Goal: Navigation & Orientation: Understand site structure

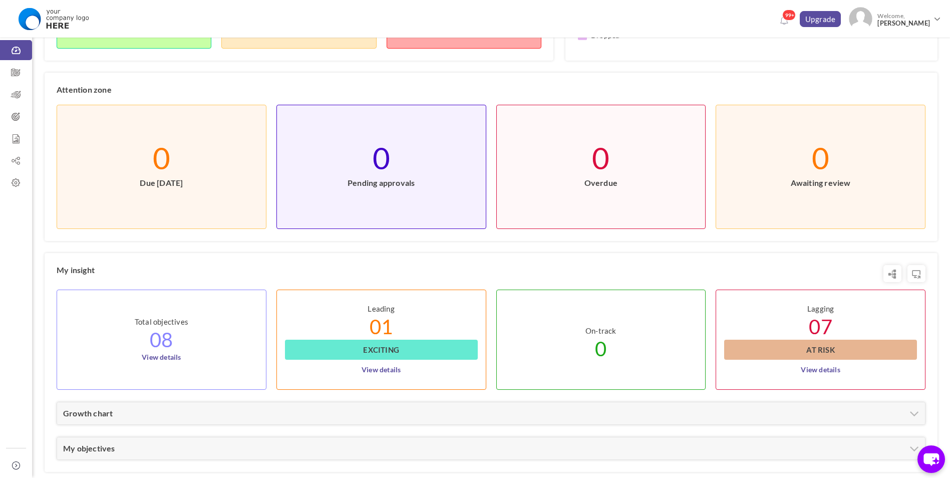
scroll to position [316, 0]
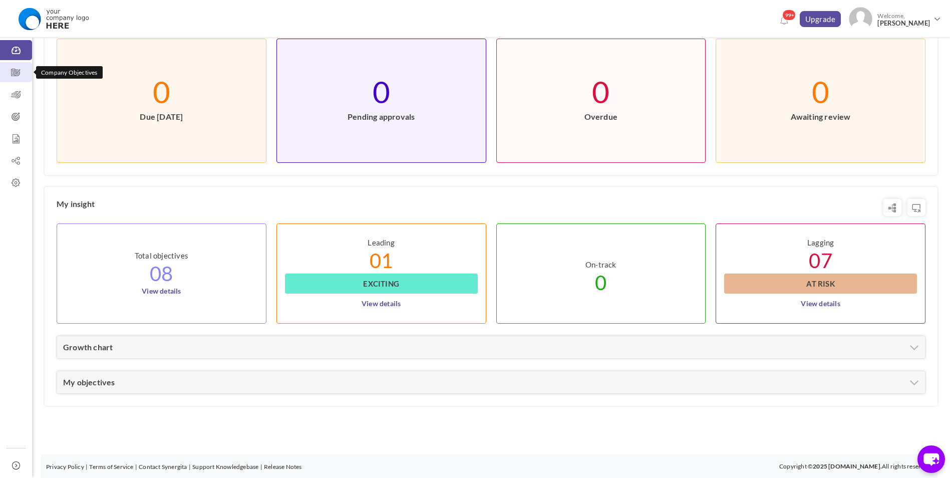
click at [19, 74] on icon at bounding box center [16, 73] width 32 height 10
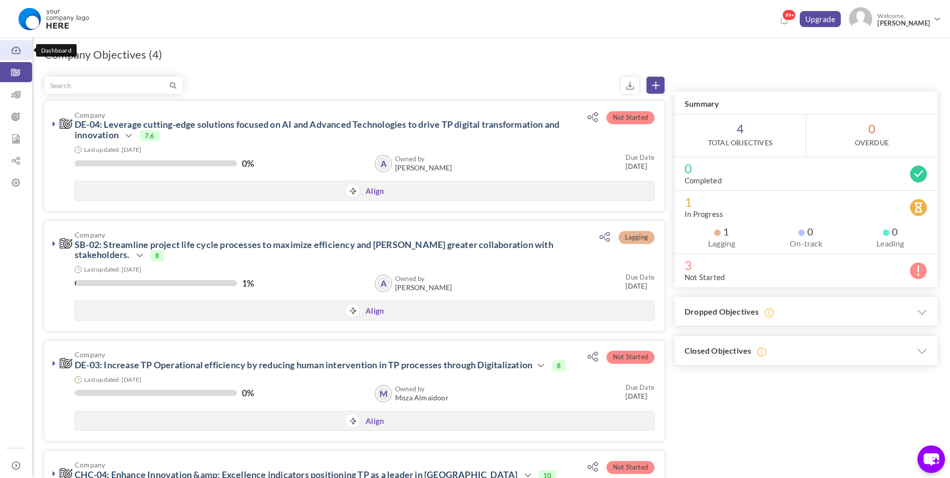
click at [18, 48] on icon at bounding box center [16, 51] width 32 height 10
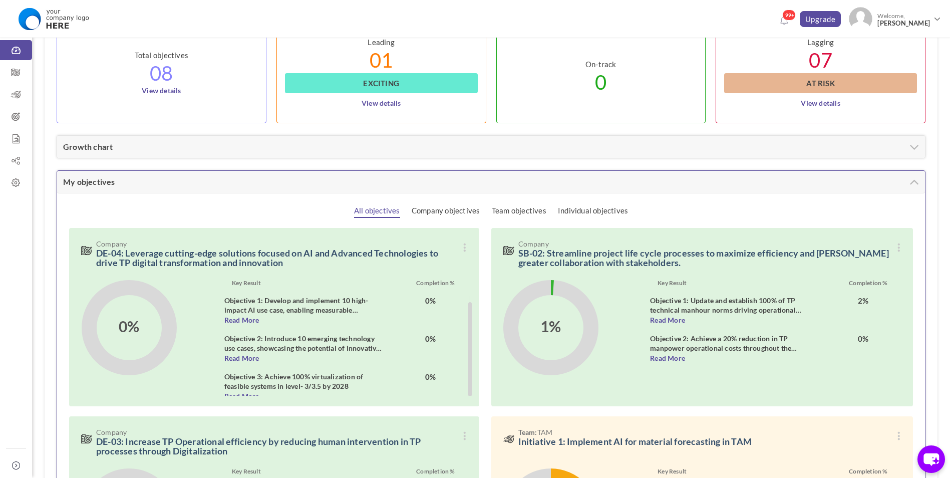
scroll to position [7, 0]
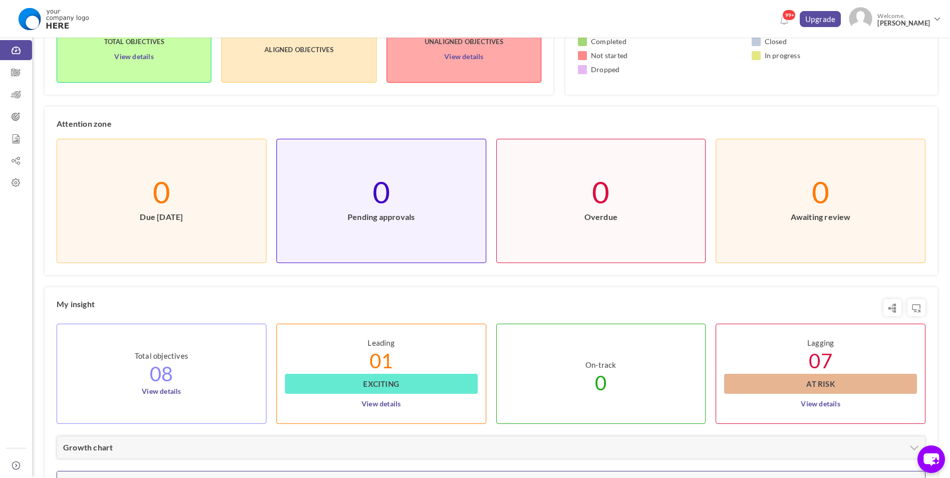
scroll to position [16, 0]
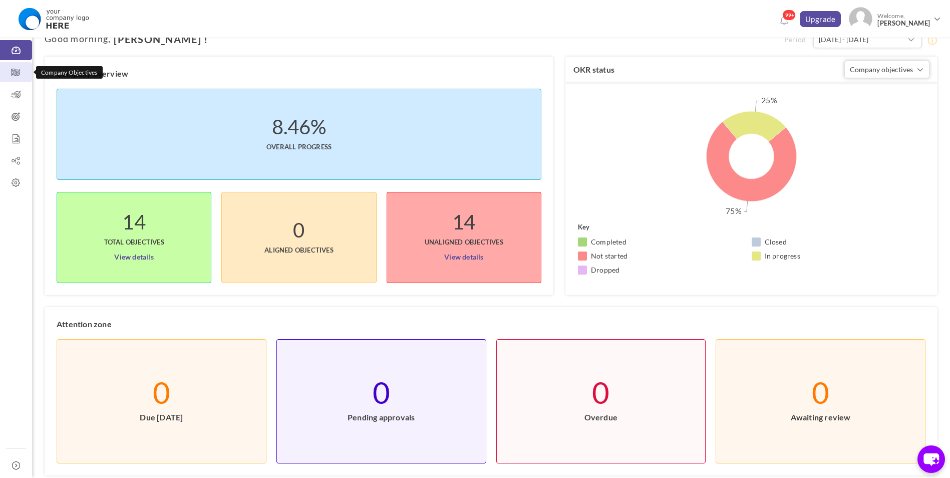
click at [11, 74] on icon at bounding box center [16, 73] width 32 height 10
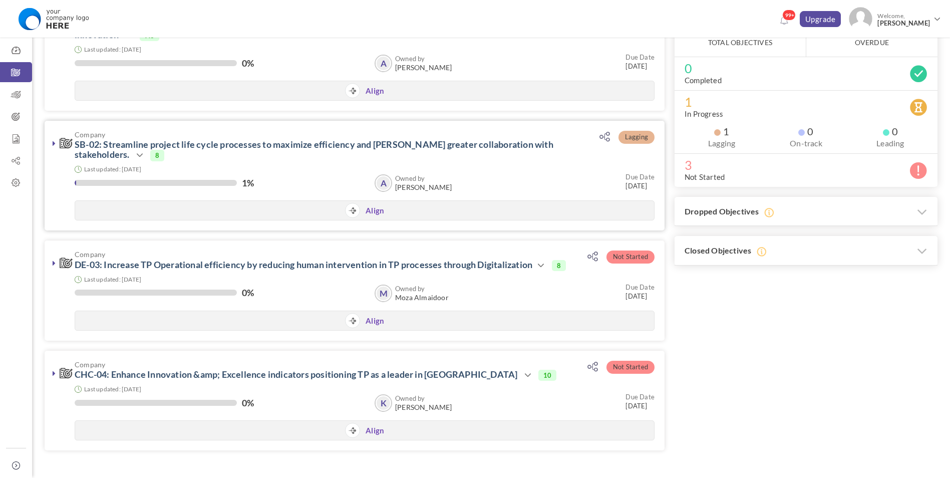
scroll to position [50, 0]
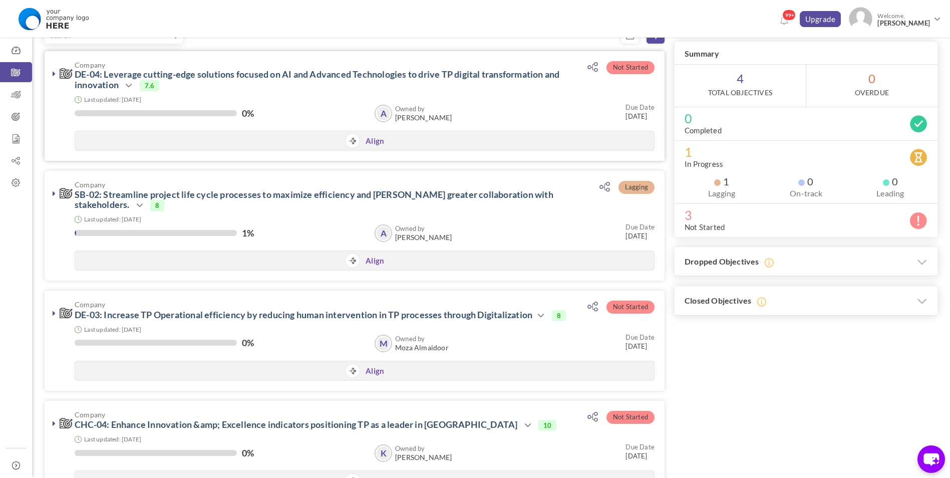
click at [54, 77] on icon at bounding box center [54, 74] width 3 height 8
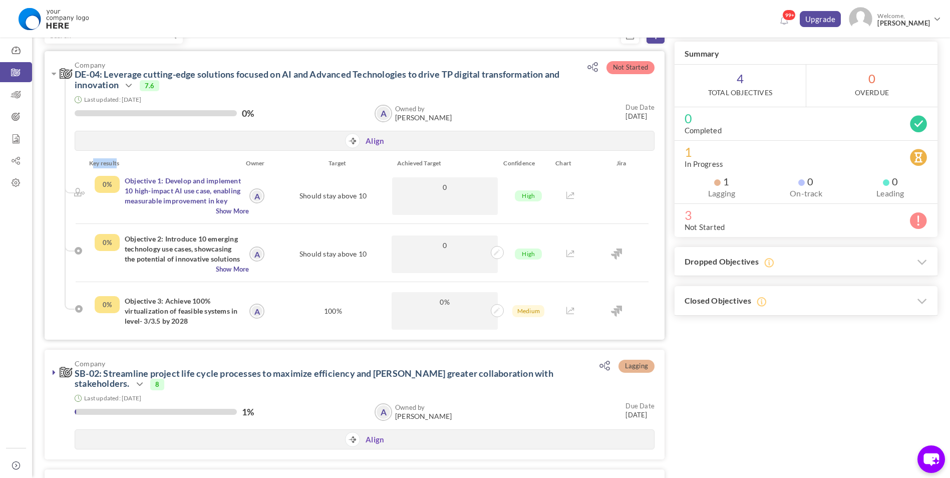
drag, startPoint x: 116, startPoint y: 162, endPoint x: 93, endPoint y: 161, distance: 22.6
click at [93, 161] on div "Key results" at bounding box center [161, 163] width 158 height 10
click at [172, 144] on div "Align" at bounding box center [364, 140] width 579 height 19
click at [130, 88] on icon at bounding box center [129, 86] width 12 height 12
click at [161, 145] on link "Edit" at bounding box center [162, 151] width 58 height 18
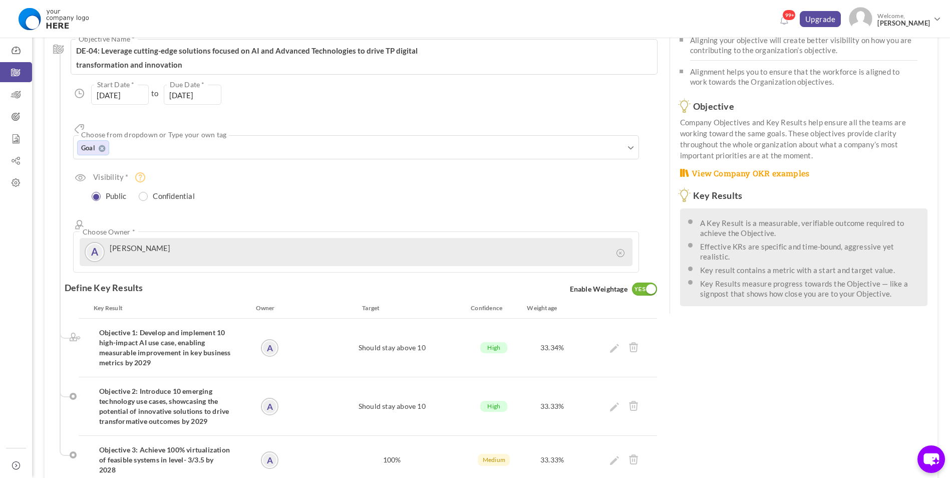
scroll to position [150, 0]
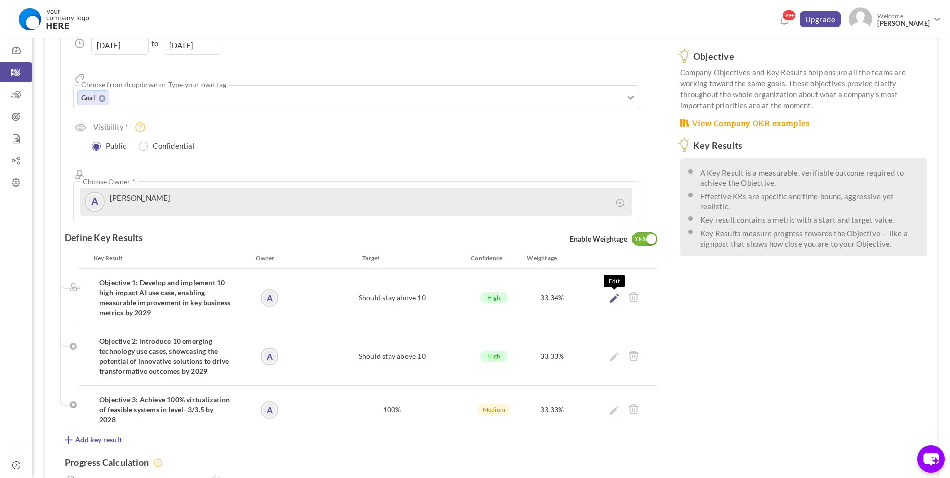
click at [611, 293] on icon at bounding box center [614, 297] width 9 height 9
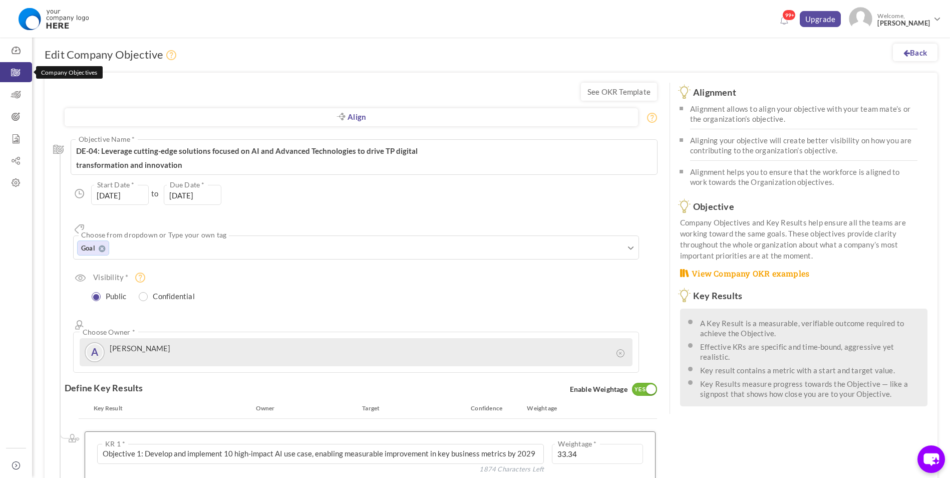
click at [20, 78] on link "Company Objectives" at bounding box center [16, 72] width 32 height 20
click at [9, 67] on link "Company Objectives" at bounding box center [16, 72] width 32 height 20
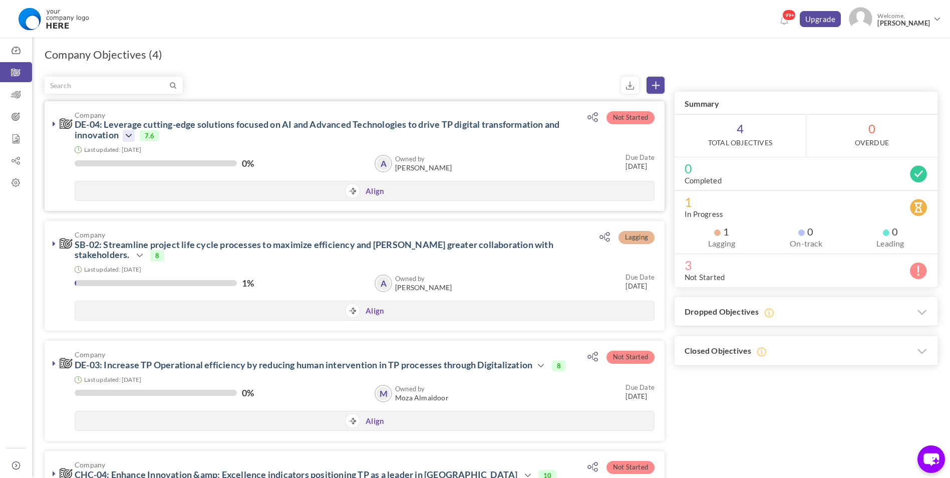
click at [132, 135] on icon at bounding box center [129, 136] width 12 height 12
click at [51, 125] on link at bounding box center [54, 124] width 10 height 10
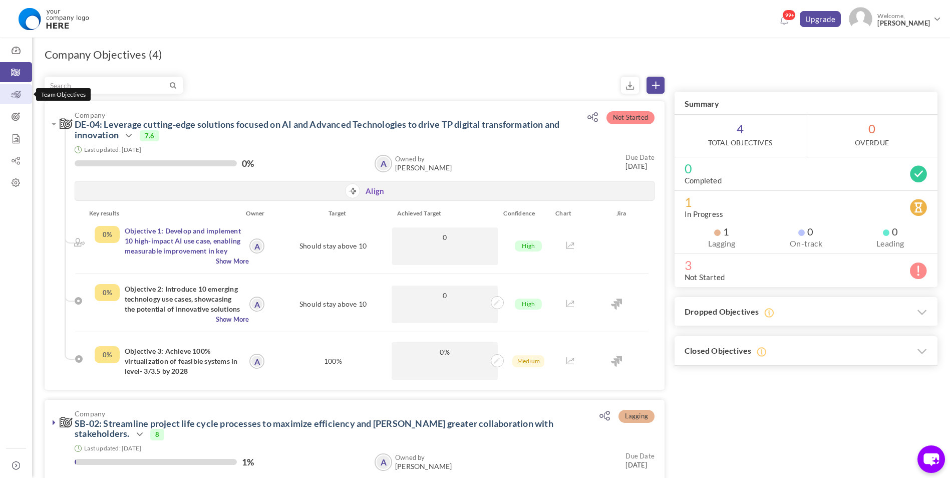
click at [17, 90] on icon at bounding box center [16, 95] width 32 height 10
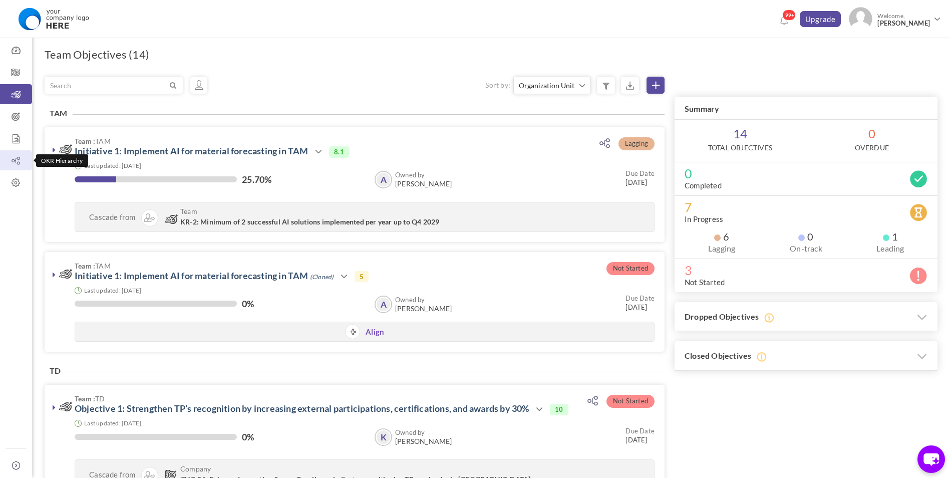
click at [15, 155] on link "OKR Hierarchy" at bounding box center [16, 160] width 32 height 20
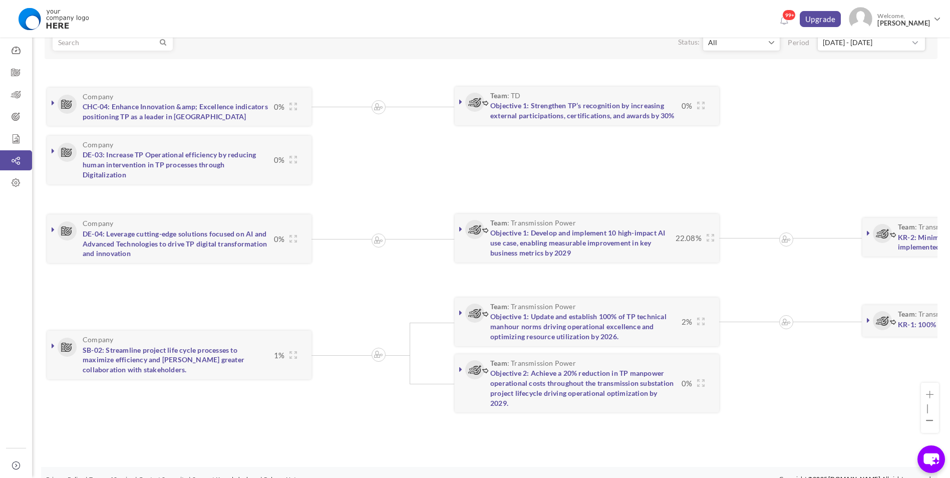
scroll to position [79, 0]
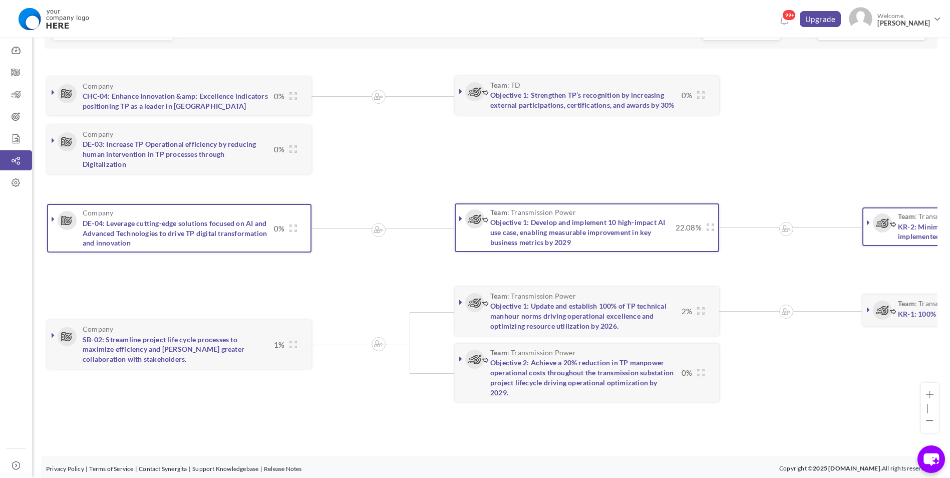
click at [51, 221] on link at bounding box center [53, 219] width 10 height 10
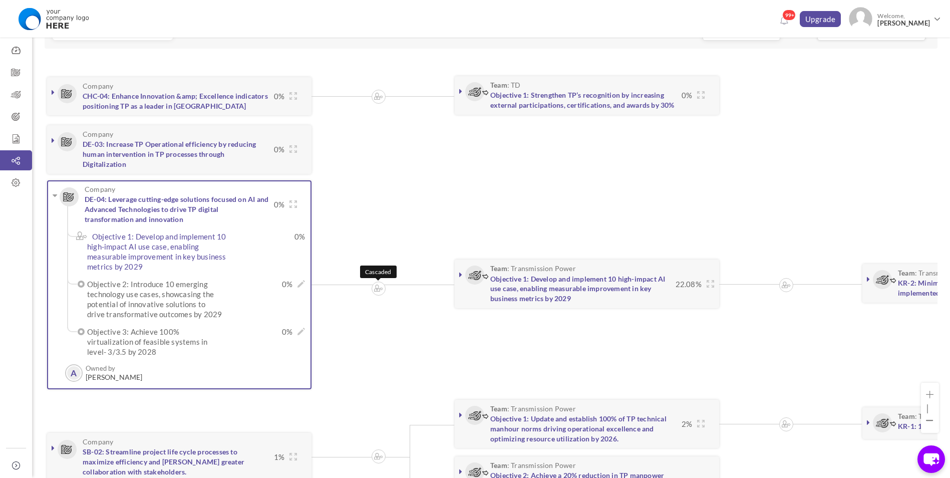
click at [382, 289] on img at bounding box center [378, 287] width 9 height 7
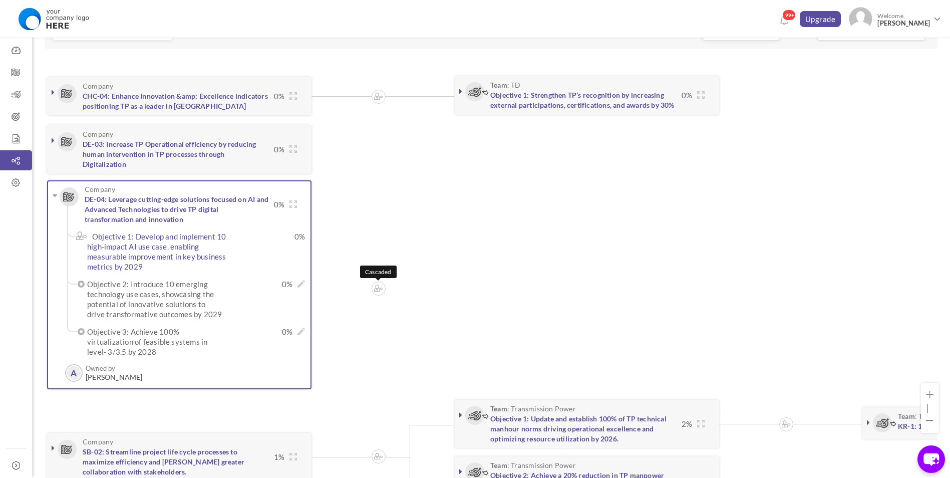
click at [382, 289] on img at bounding box center [378, 287] width 9 height 7
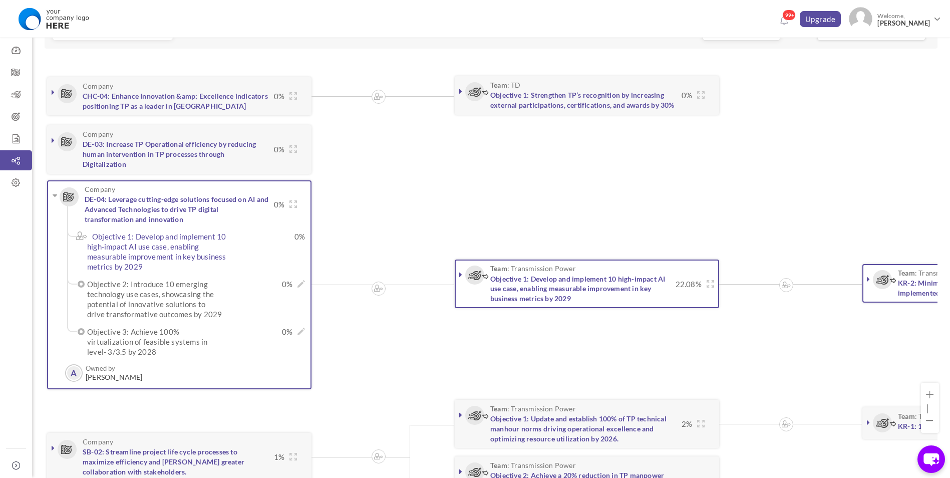
click at [461, 275] on icon at bounding box center [460, 274] width 3 height 8
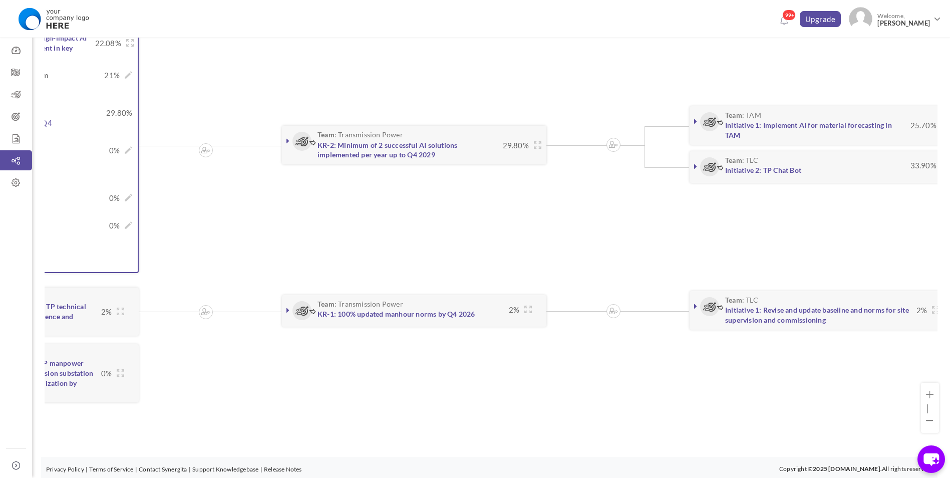
scroll to position [0, 597]
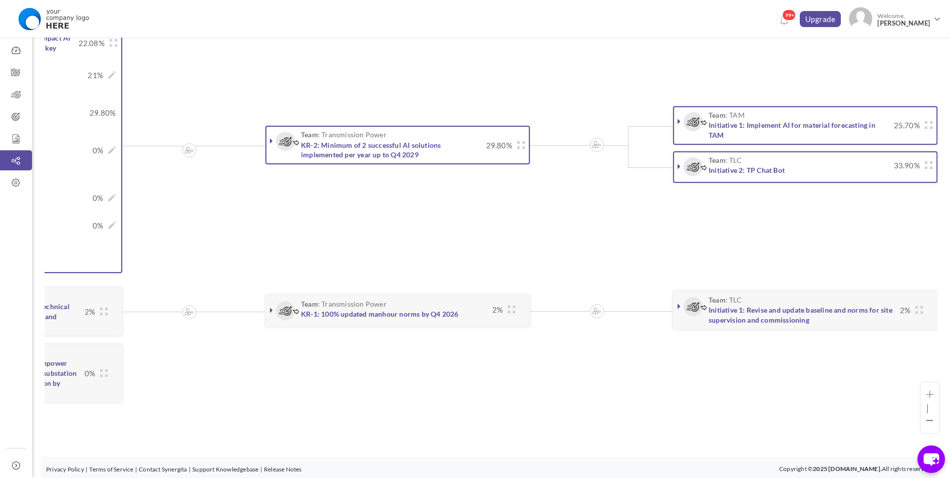
click at [268, 139] on link at bounding box center [271, 141] width 10 height 10
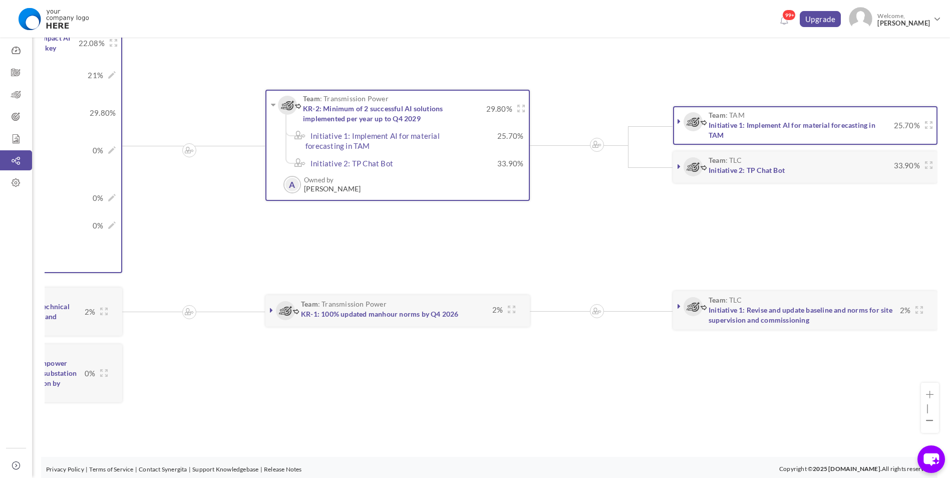
click at [680, 118] on icon at bounding box center [679, 121] width 3 height 8
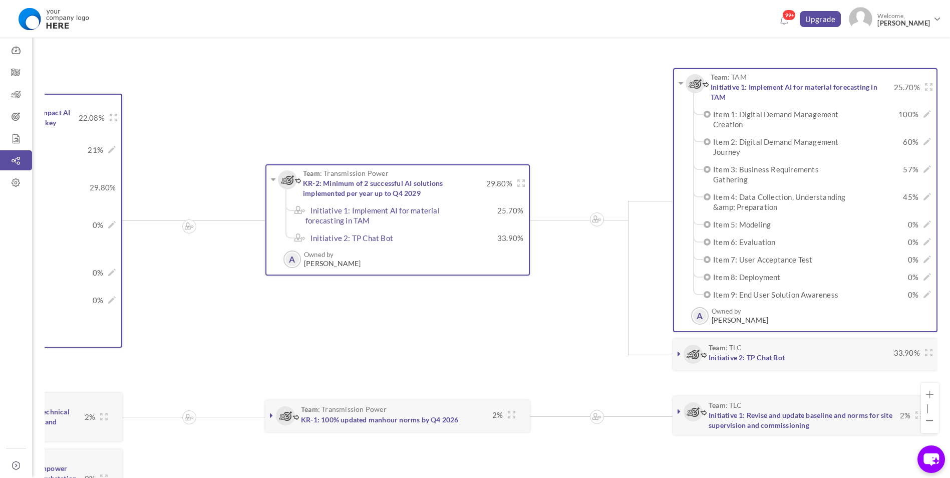
scroll to position [143, 0]
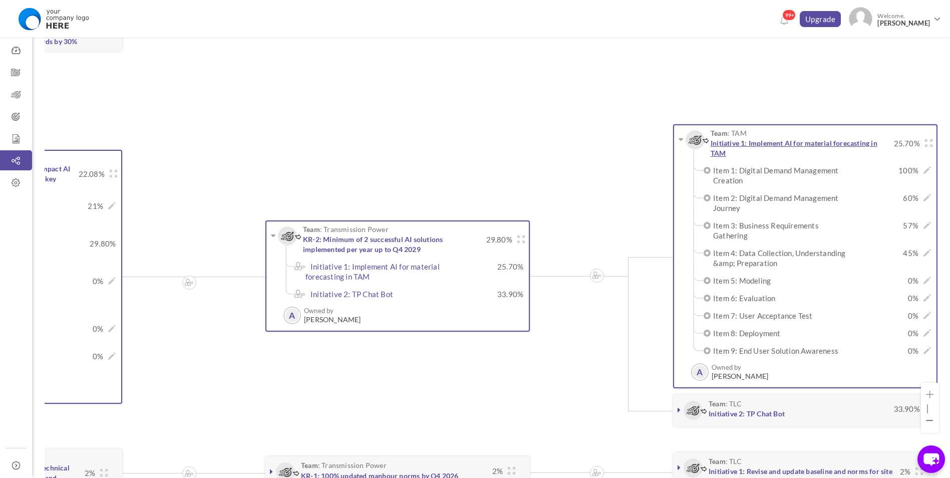
click at [721, 143] on link "Initiative 1: Implement AI for material forecasting in TAM" at bounding box center [794, 148] width 167 height 19
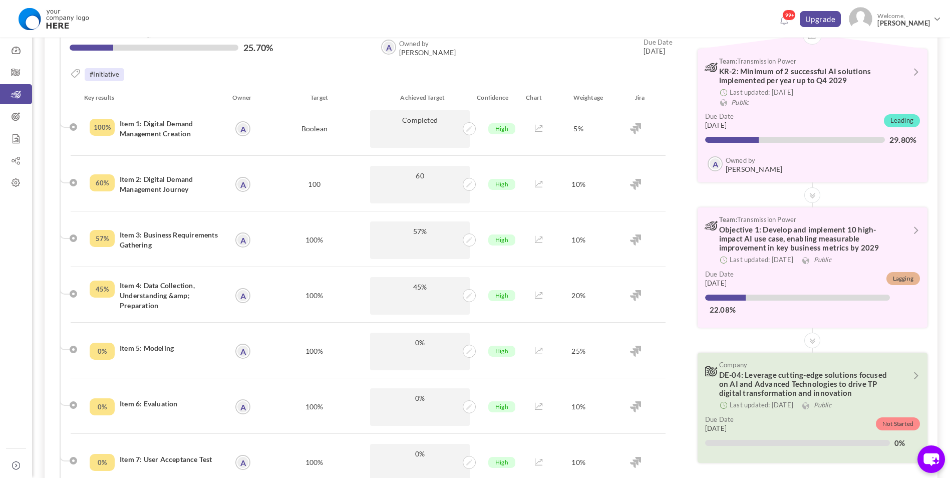
scroll to position [16, 0]
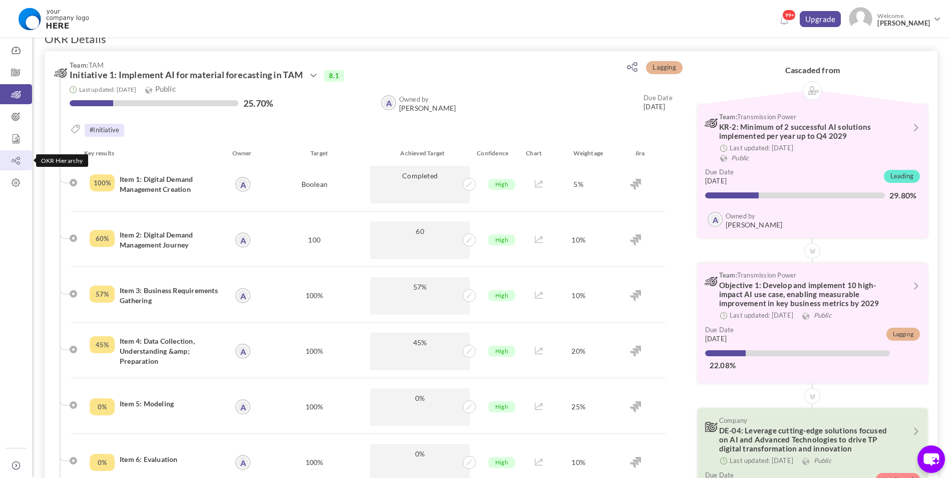
click at [15, 157] on icon at bounding box center [16, 161] width 32 height 10
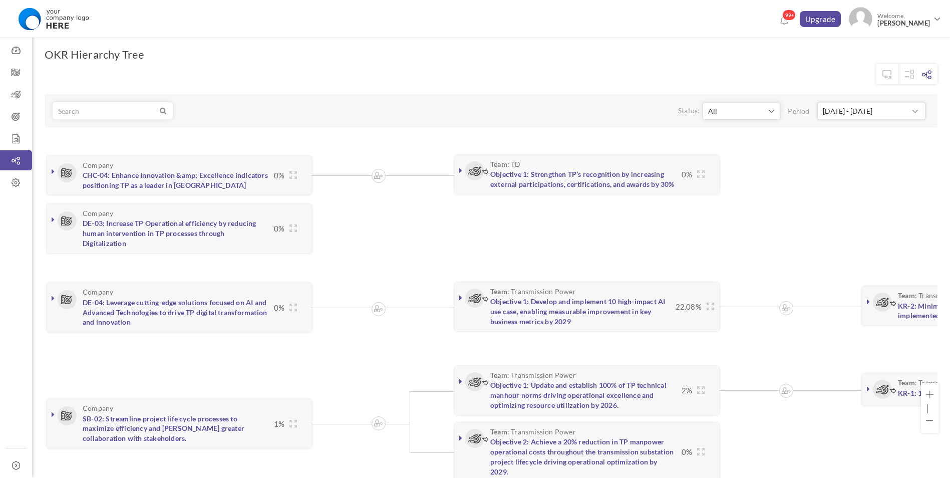
scroll to position [50, 0]
